Goal: Information Seeking & Learning: Learn about a topic

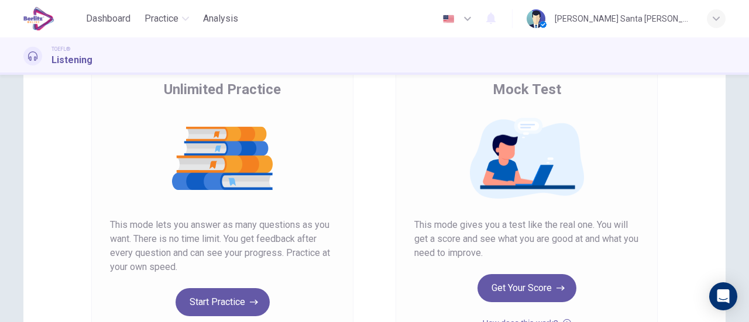
scroll to position [95, 0]
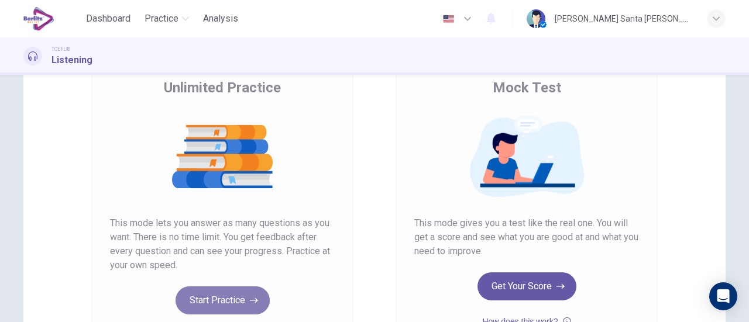
click at [232, 298] on button "Start Practice" at bounding box center [222, 301] width 94 height 28
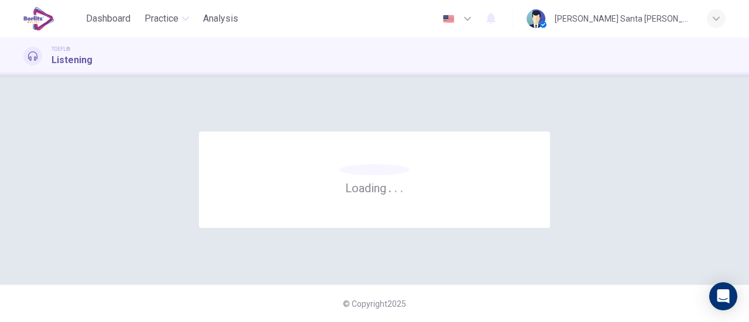
scroll to position [0, 0]
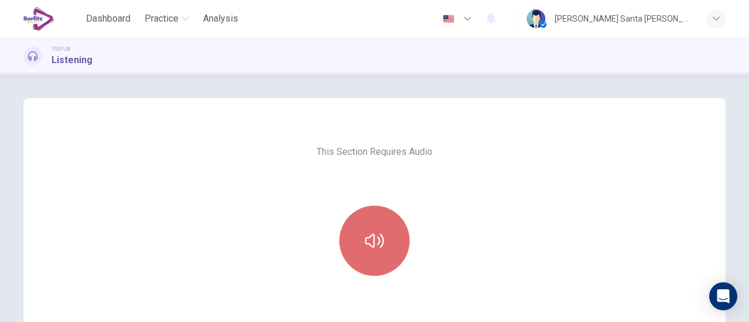
click at [362, 250] on button "button" at bounding box center [374, 241] width 70 height 70
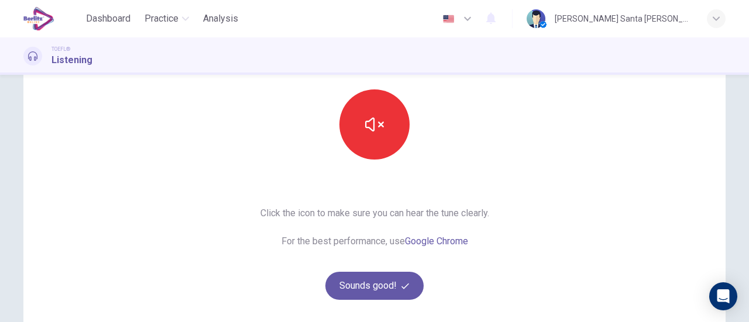
scroll to position [113, 0]
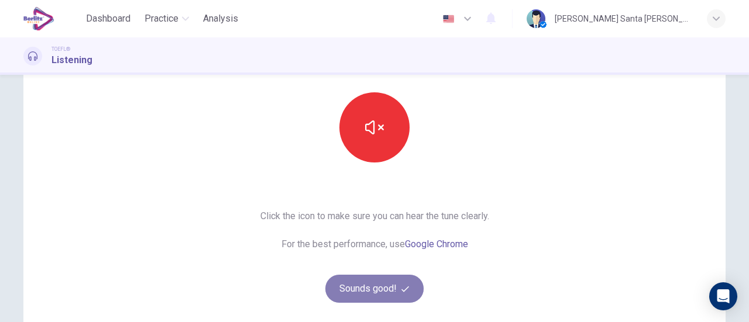
click at [367, 286] on button "Sounds good!" at bounding box center [374, 289] width 98 height 28
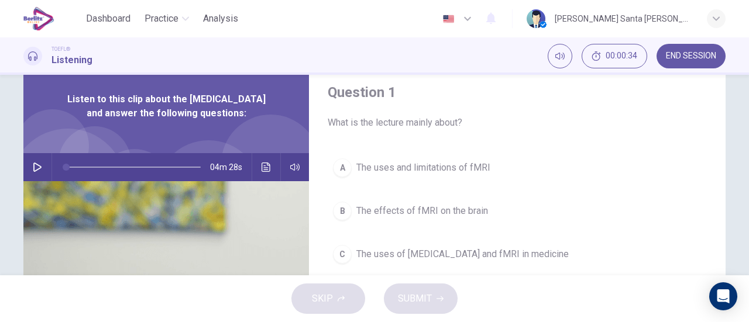
scroll to position [31, 0]
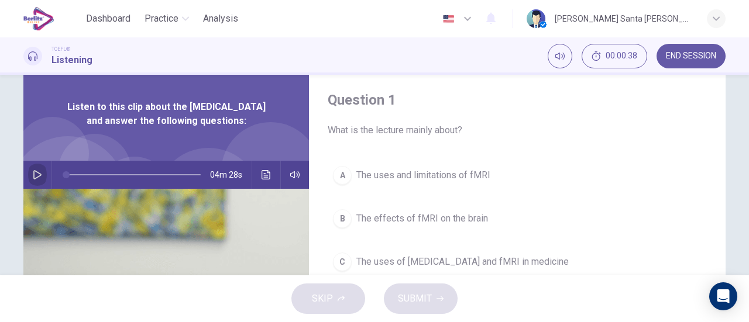
click at [33, 180] on icon "button" at bounding box center [37, 174] width 9 height 9
click at [36, 180] on icon "button" at bounding box center [37, 174] width 9 height 9
click at [33, 180] on icon "button" at bounding box center [37, 174] width 9 height 9
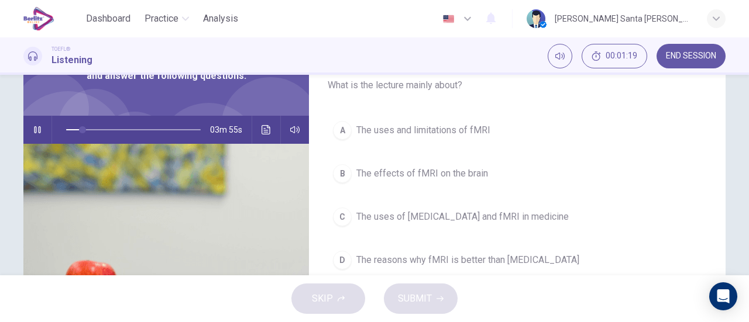
scroll to position [77, 0]
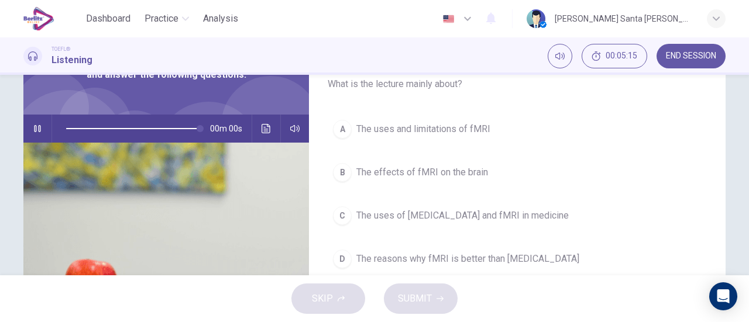
type input "*"
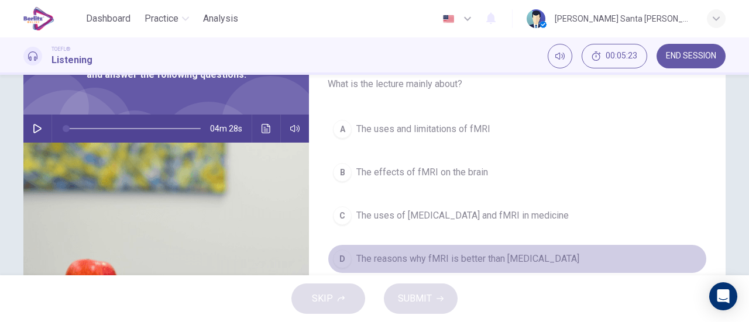
click at [336, 254] on div "D" at bounding box center [342, 259] width 19 height 19
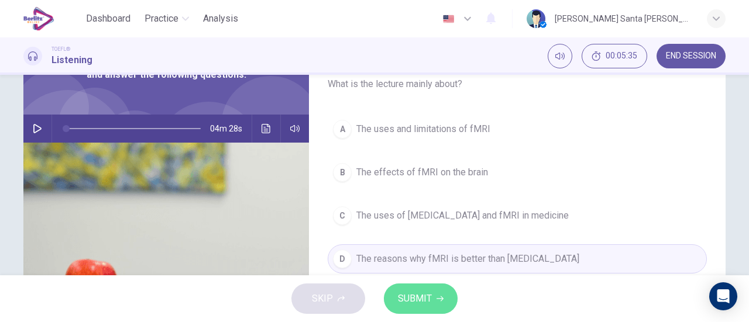
click at [413, 300] on span "SUBMIT" at bounding box center [415, 299] width 34 height 16
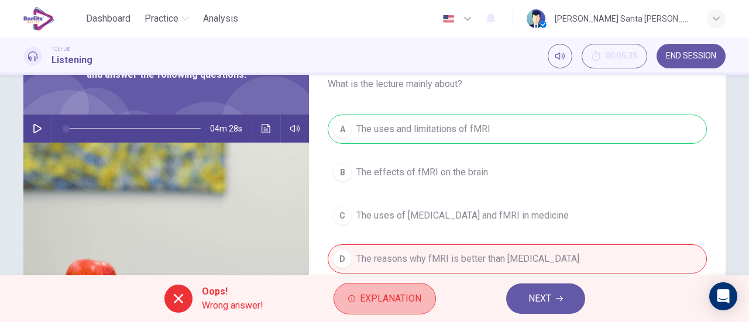
click at [413, 300] on span "Explanation" at bounding box center [390, 299] width 61 height 16
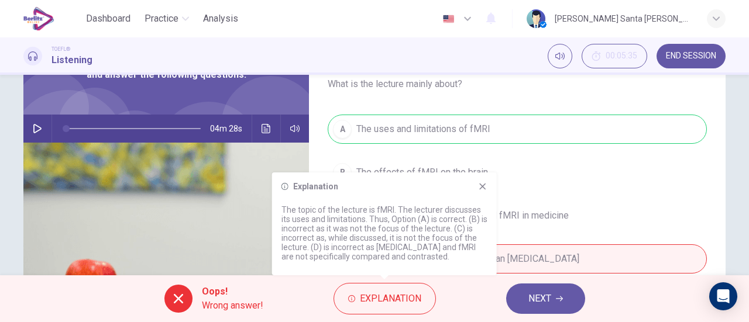
click at [481, 185] on icon at bounding box center [482, 187] width 6 height 6
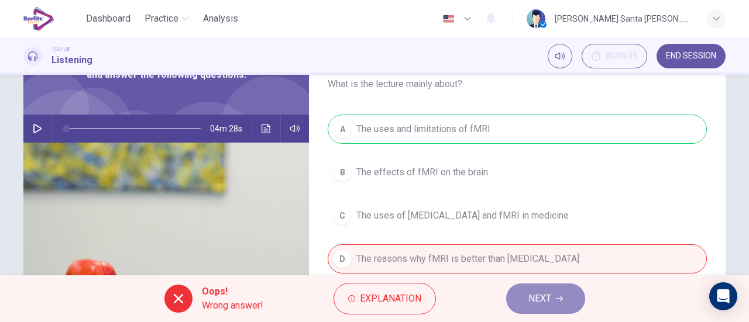
click at [562, 300] on icon "button" at bounding box center [559, 298] width 7 height 7
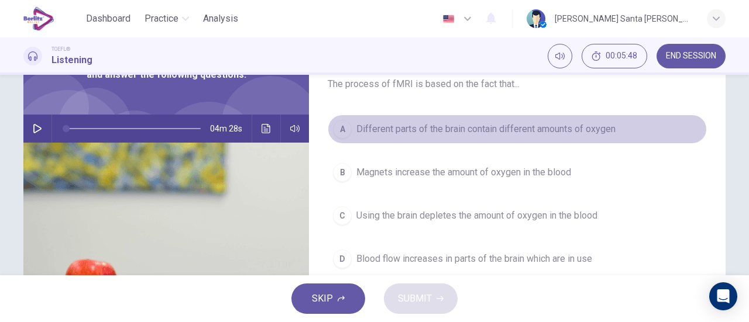
click at [525, 128] on span "Different parts of the brain contain different amounts of oxygen" at bounding box center [485, 129] width 259 height 14
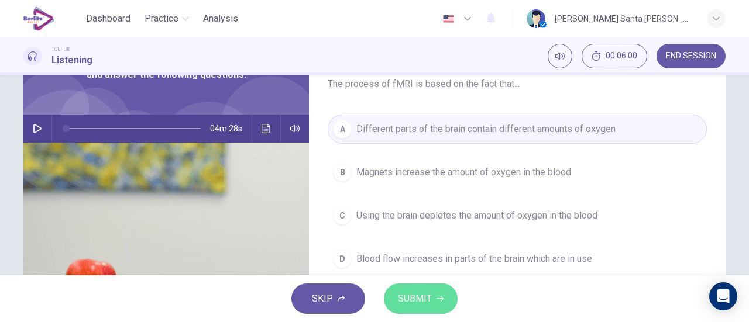
click at [431, 303] on button "SUBMIT" at bounding box center [421, 299] width 74 height 30
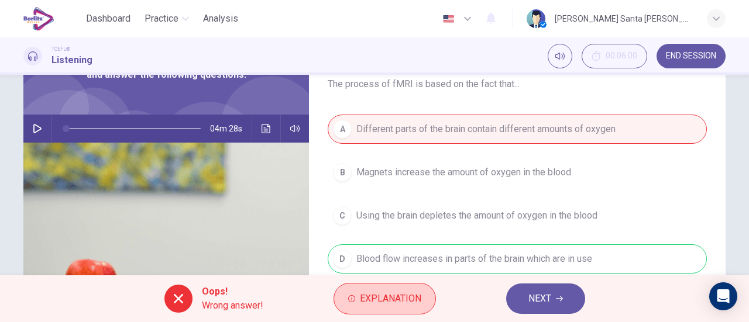
click at [392, 291] on span "Explanation" at bounding box center [390, 299] width 61 height 16
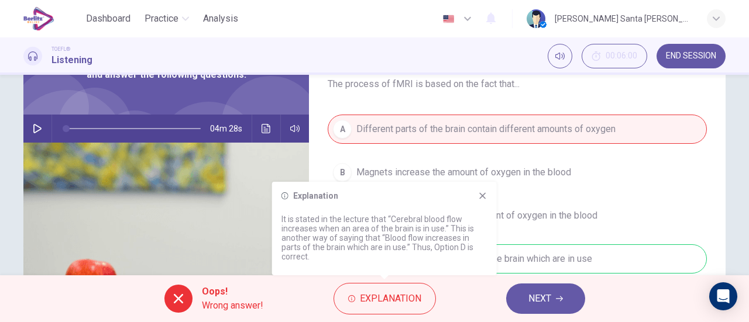
click at [479, 195] on icon at bounding box center [482, 195] width 9 height 9
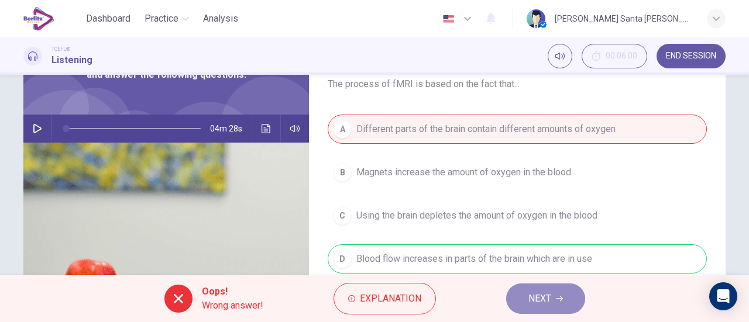
click at [552, 294] on button "NEXT" at bounding box center [545, 299] width 79 height 30
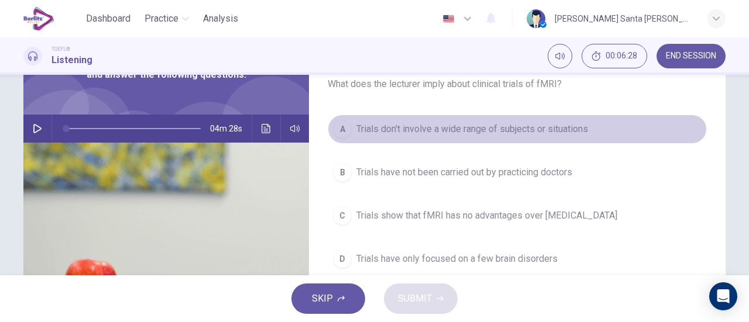
click at [555, 128] on span "Trials don't involve a wide range of subjects or situations" at bounding box center [472, 129] width 232 height 14
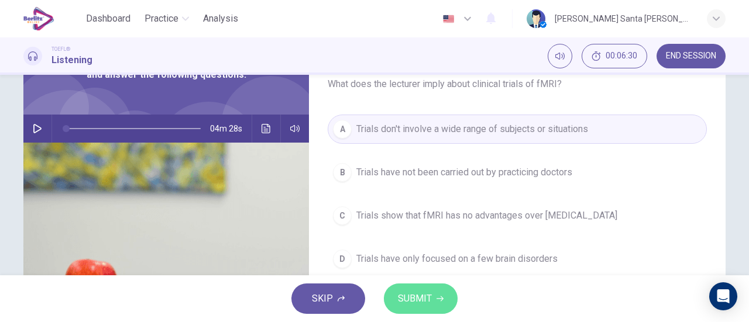
click at [424, 304] on span "SUBMIT" at bounding box center [415, 299] width 34 height 16
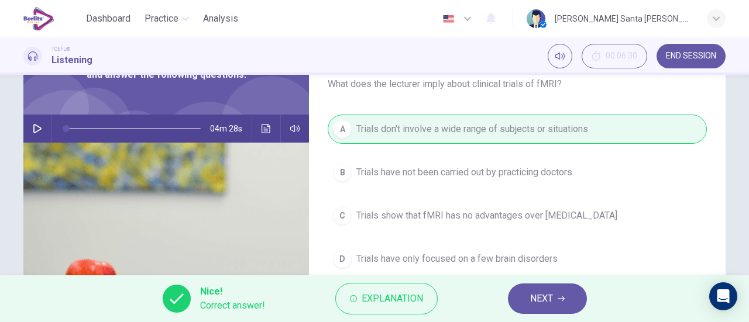
click at [557, 296] on icon "button" at bounding box center [560, 298] width 7 height 7
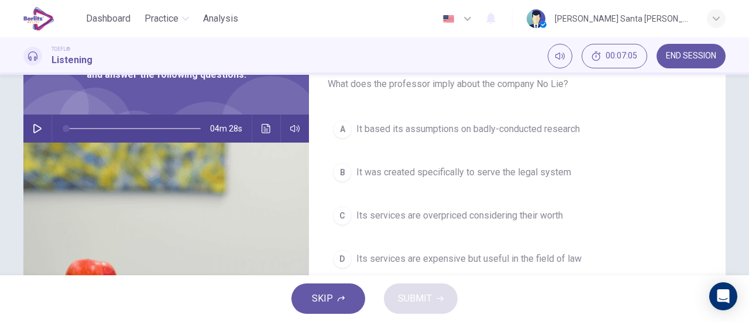
click at [546, 260] on span "Its services are expensive but useful in the field of law" at bounding box center [468, 259] width 225 height 14
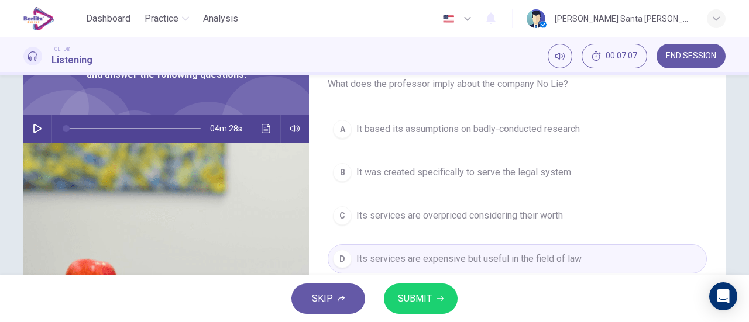
click at [417, 298] on span "SUBMIT" at bounding box center [415, 299] width 34 height 16
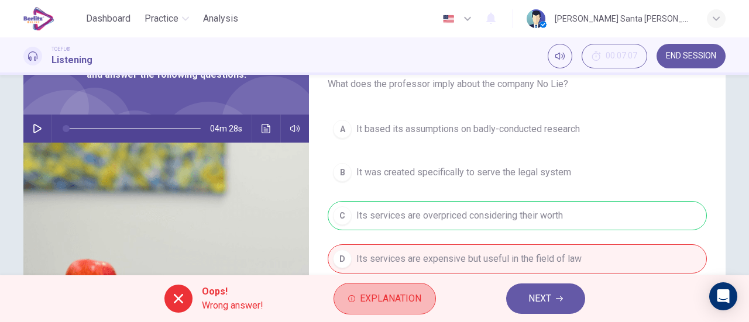
click at [417, 298] on span "Explanation" at bounding box center [390, 299] width 61 height 16
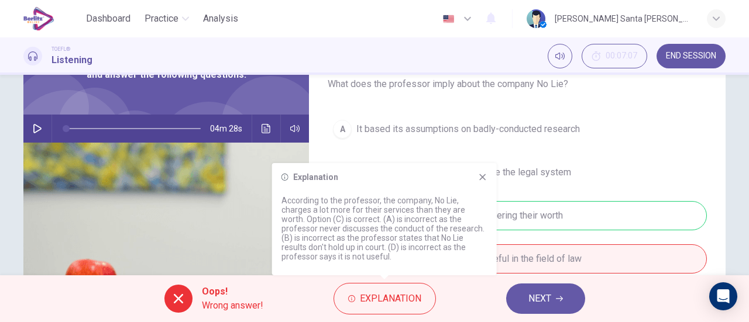
click at [481, 176] on icon at bounding box center [482, 177] width 6 height 6
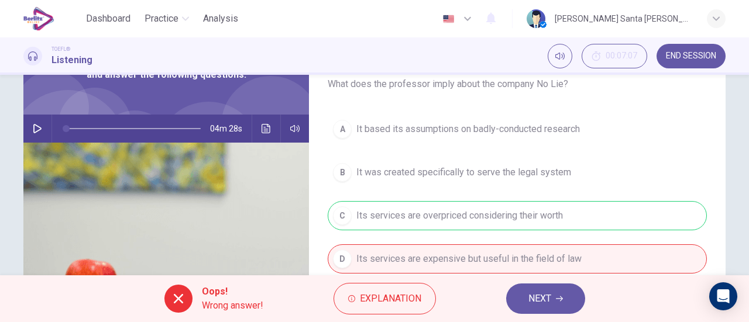
click at [559, 300] on icon "button" at bounding box center [559, 298] width 7 height 7
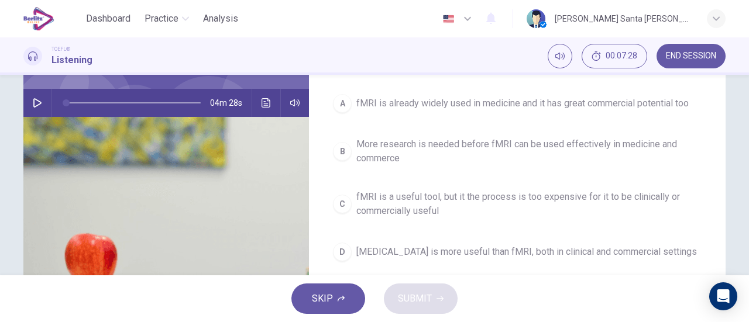
scroll to position [101, 0]
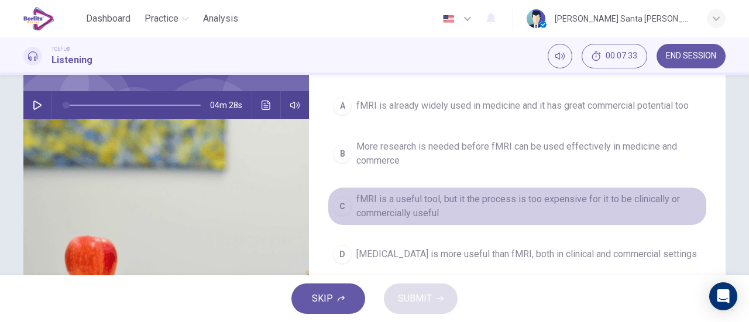
click at [507, 197] on span "fMRI is a useful tool, but it the process is too expensive for it to be clinica…" at bounding box center [528, 206] width 345 height 28
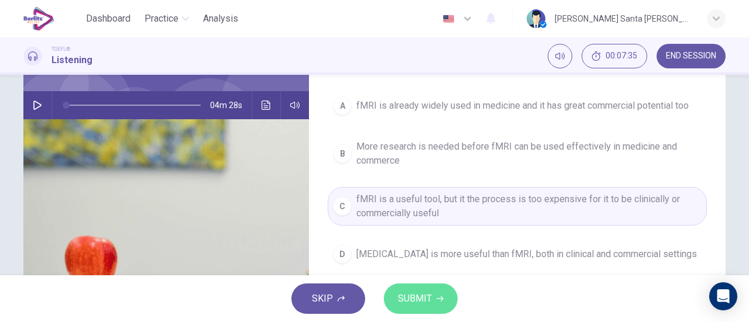
click at [419, 312] on button "SUBMIT" at bounding box center [421, 299] width 74 height 30
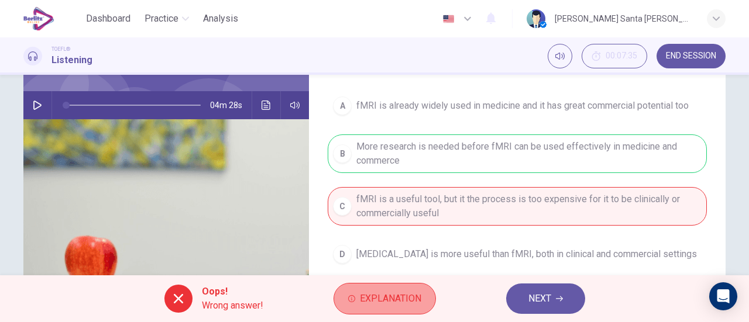
click at [402, 300] on span "Explanation" at bounding box center [390, 299] width 61 height 16
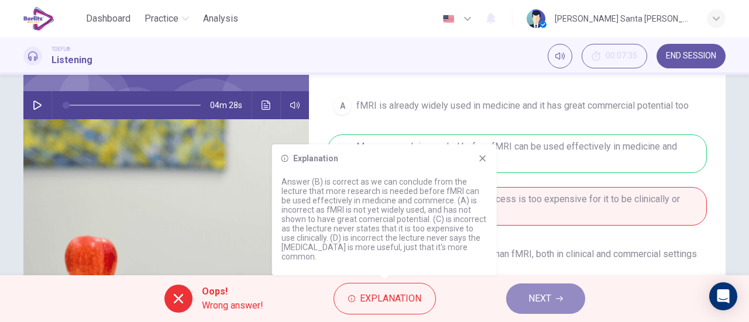
click at [552, 301] on button "NEXT" at bounding box center [545, 299] width 79 height 30
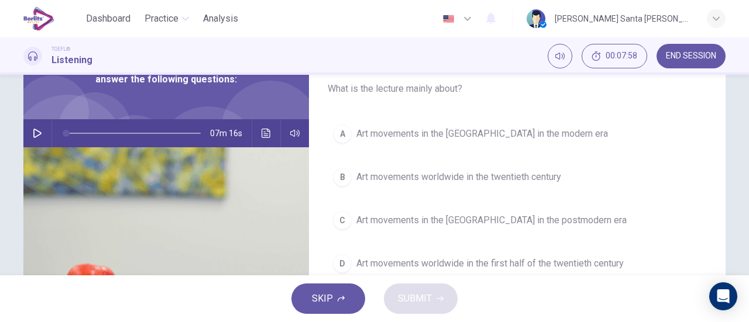
scroll to position [73, 0]
